Goal: Task Accomplishment & Management: Manage account settings

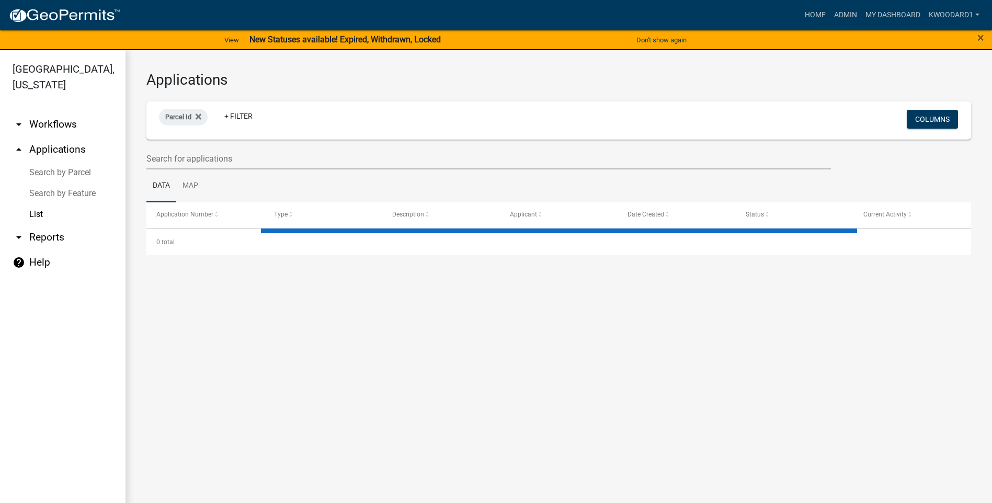
select select "3: 100"
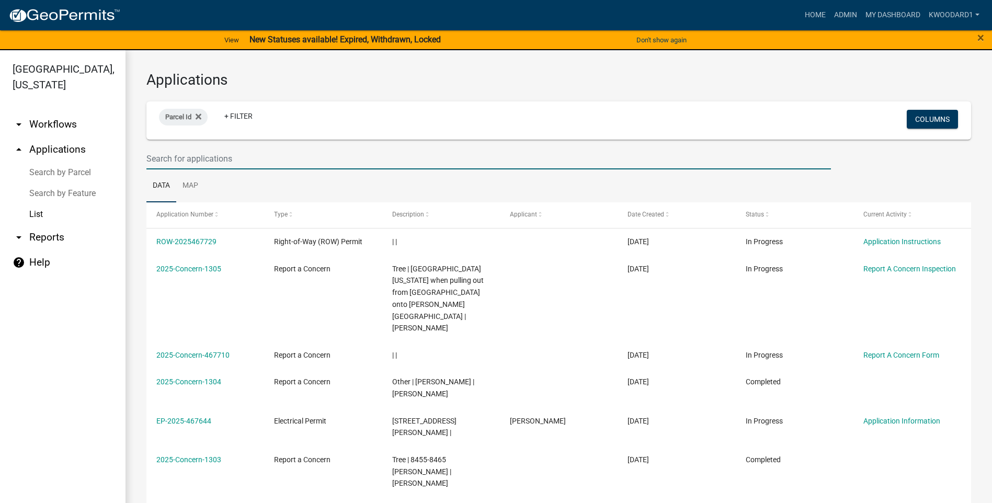
click at [180, 158] on input "text" at bounding box center [488, 158] width 685 height 21
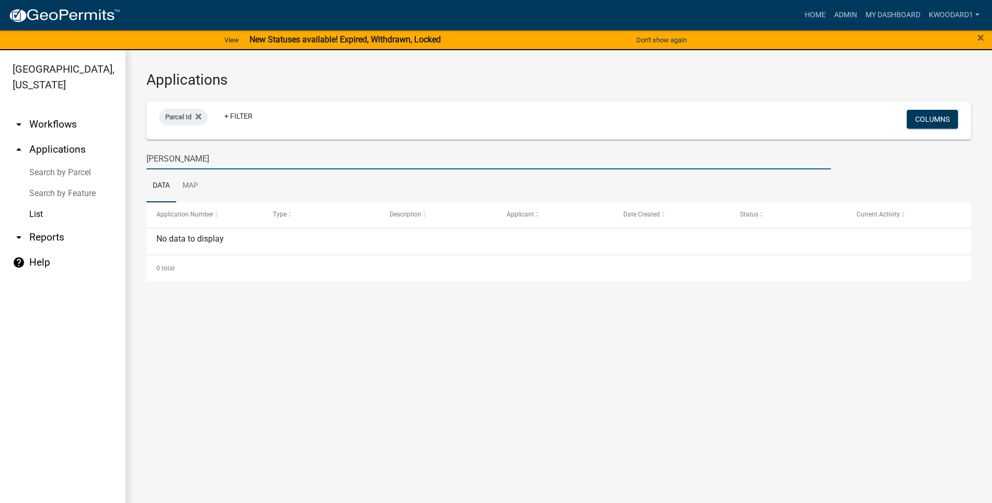
type input "hurst"
